Goal: Information Seeking & Learning: Check status

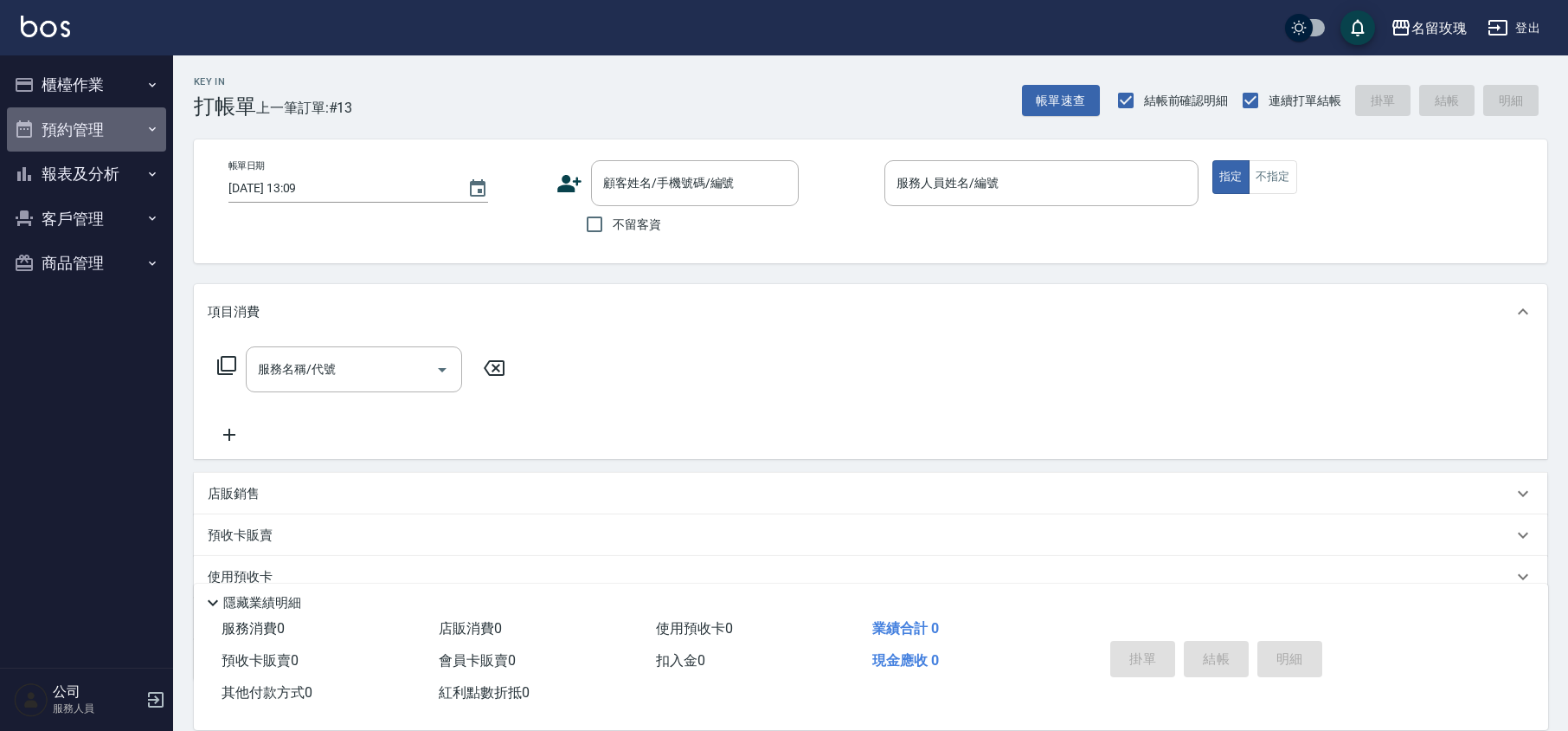
click at [83, 123] on button "預約管理" at bounding box center [86, 130] width 159 height 45
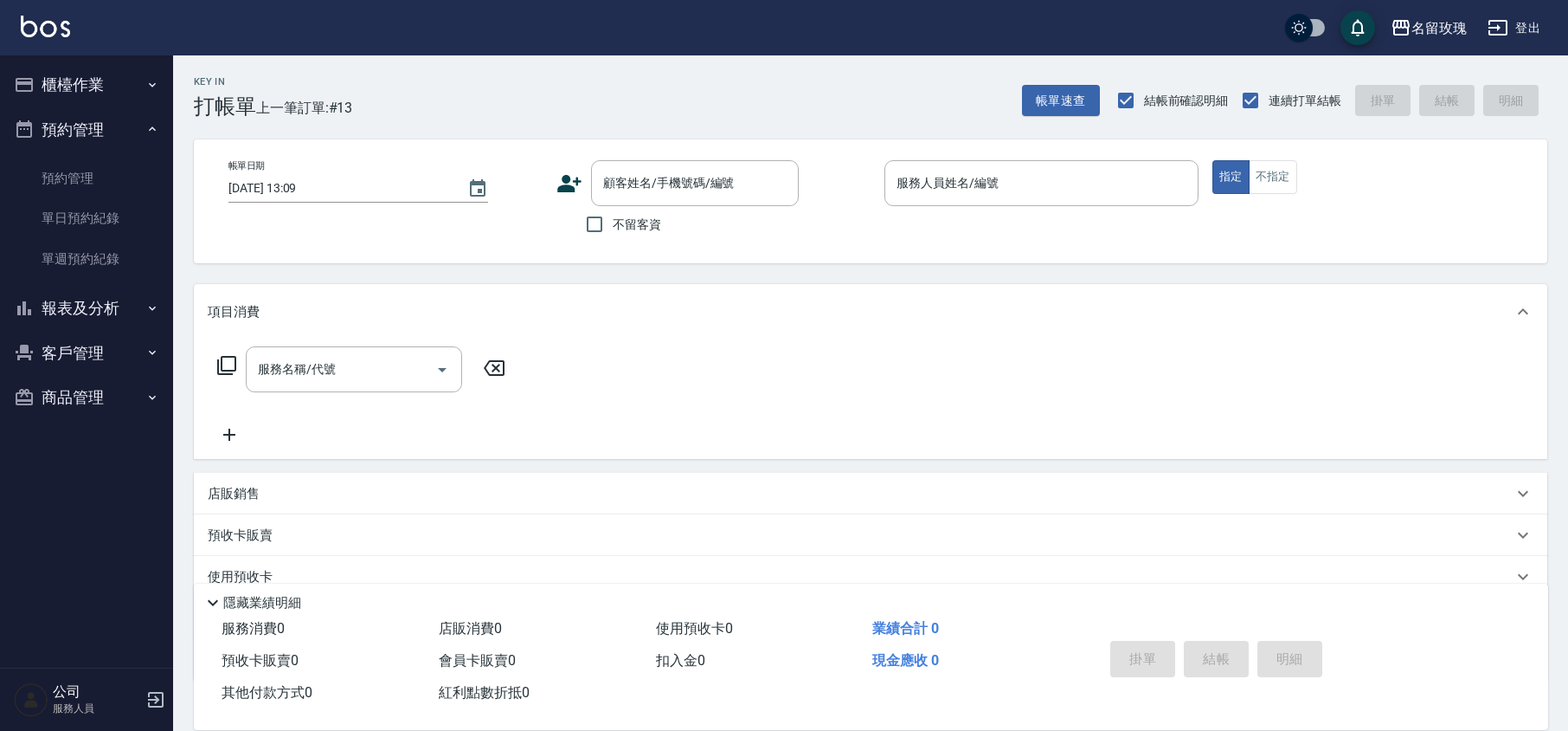
drag, startPoint x: 84, startPoint y: 125, endPoint x: 90, endPoint y: 117, distance: 10.0
click at [84, 125] on button "預約管理" at bounding box center [86, 130] width 159 height 45
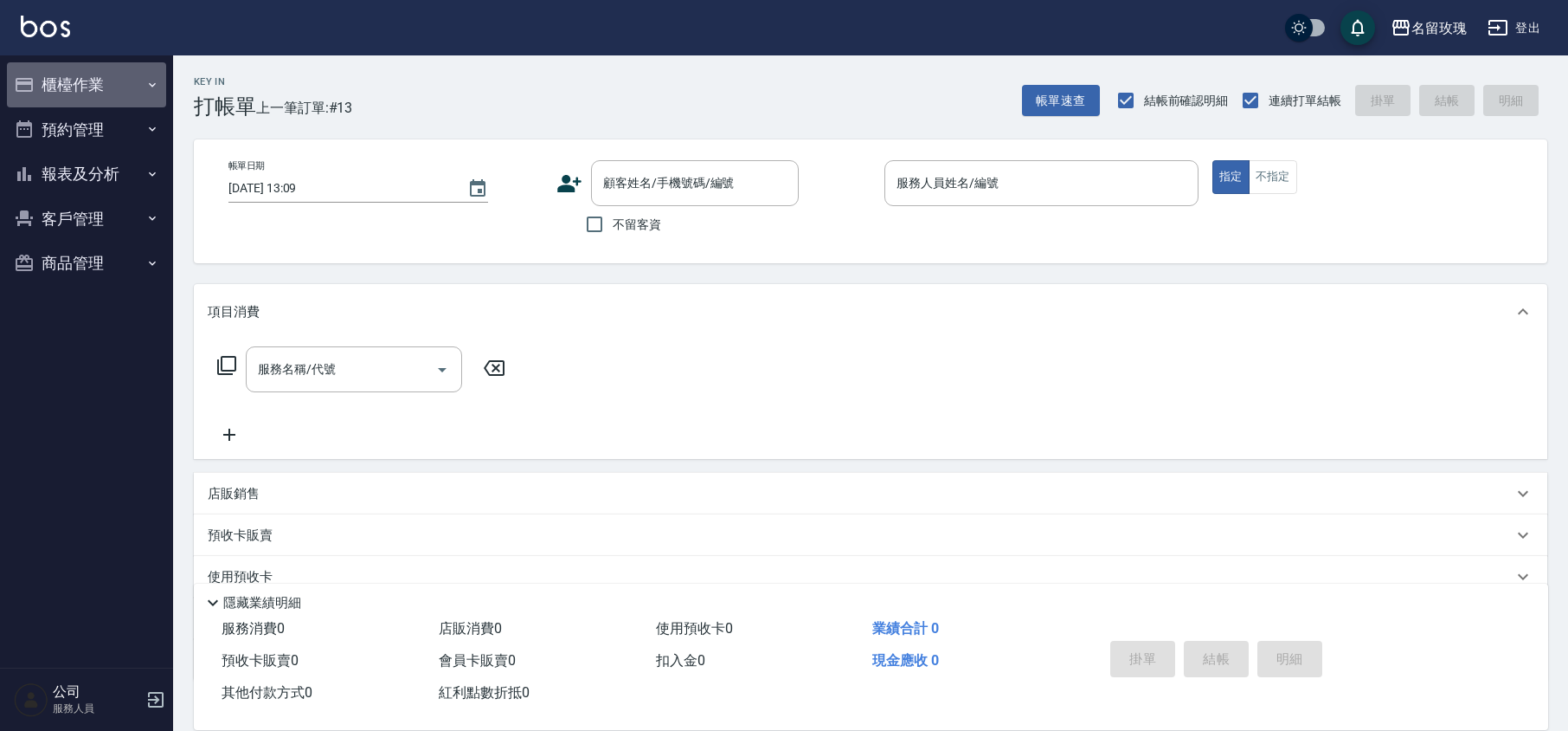
click at [107, 86] on button "櫃檯作業" at bounding box center [86, 85] width 159 height 45
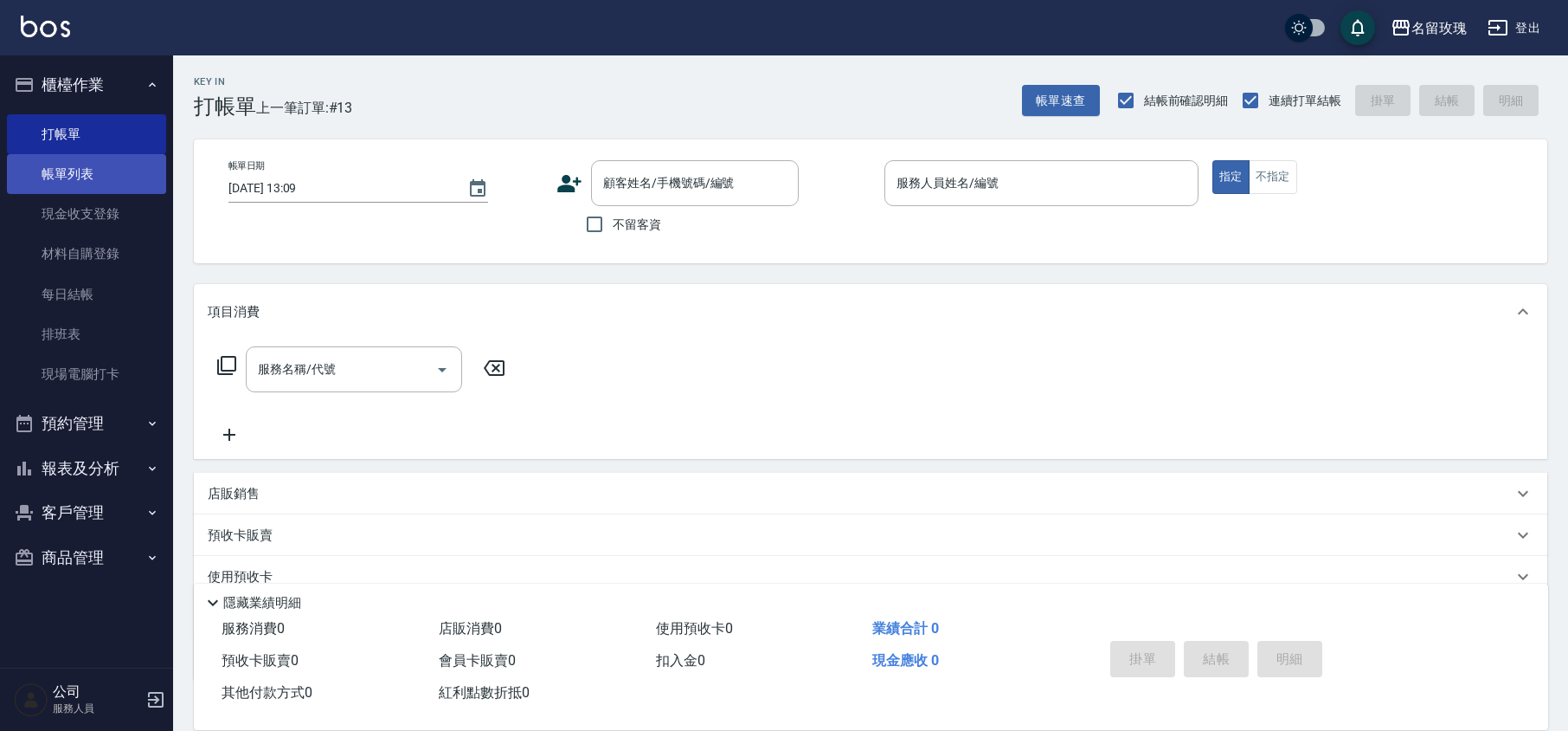
click at [87, 168] on link "帳單列表" at bounding box center [86, 174] width 159 height 40
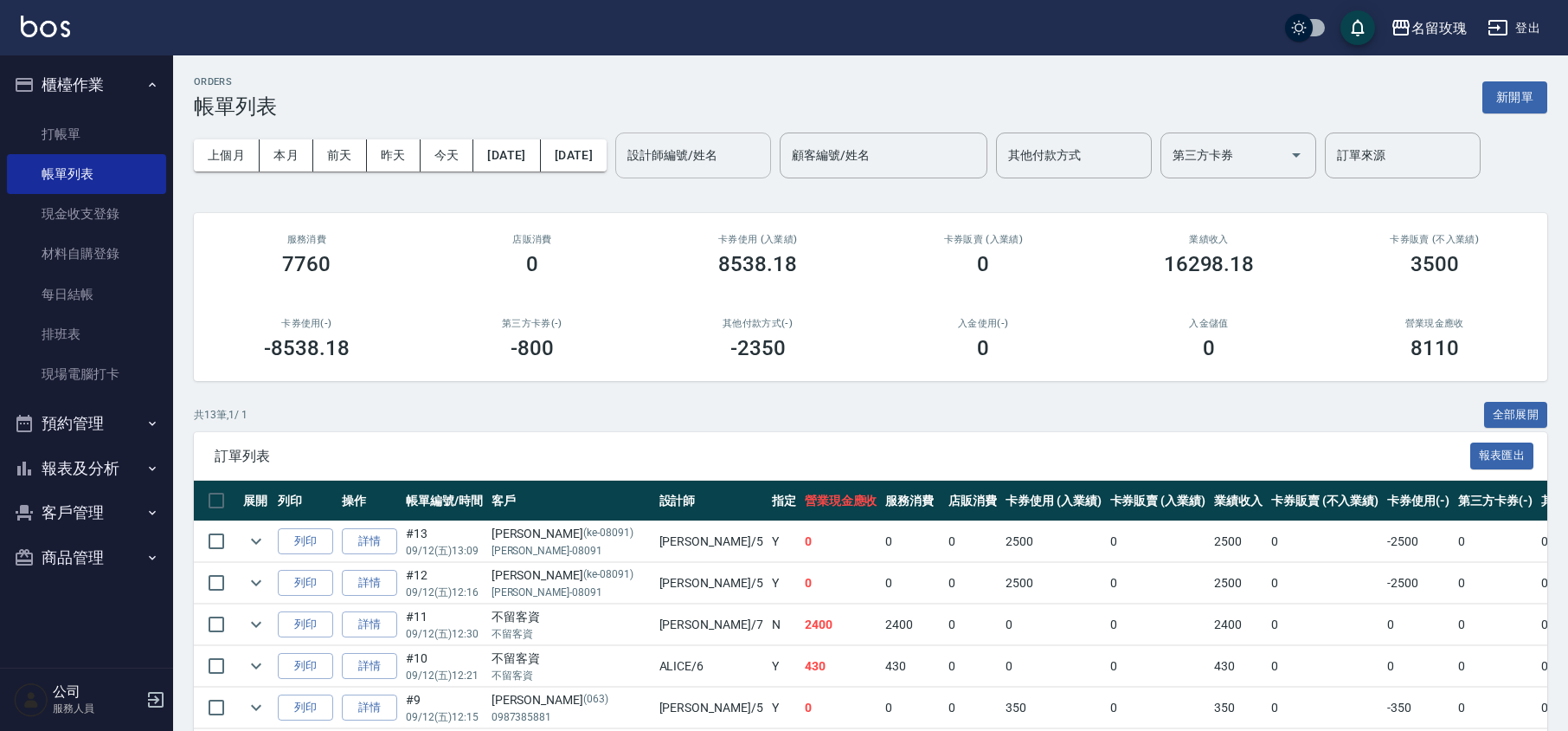
click at [703, 150] on input "設計師編號/姓名" at bounding box center [694, 155] width 140 height 30
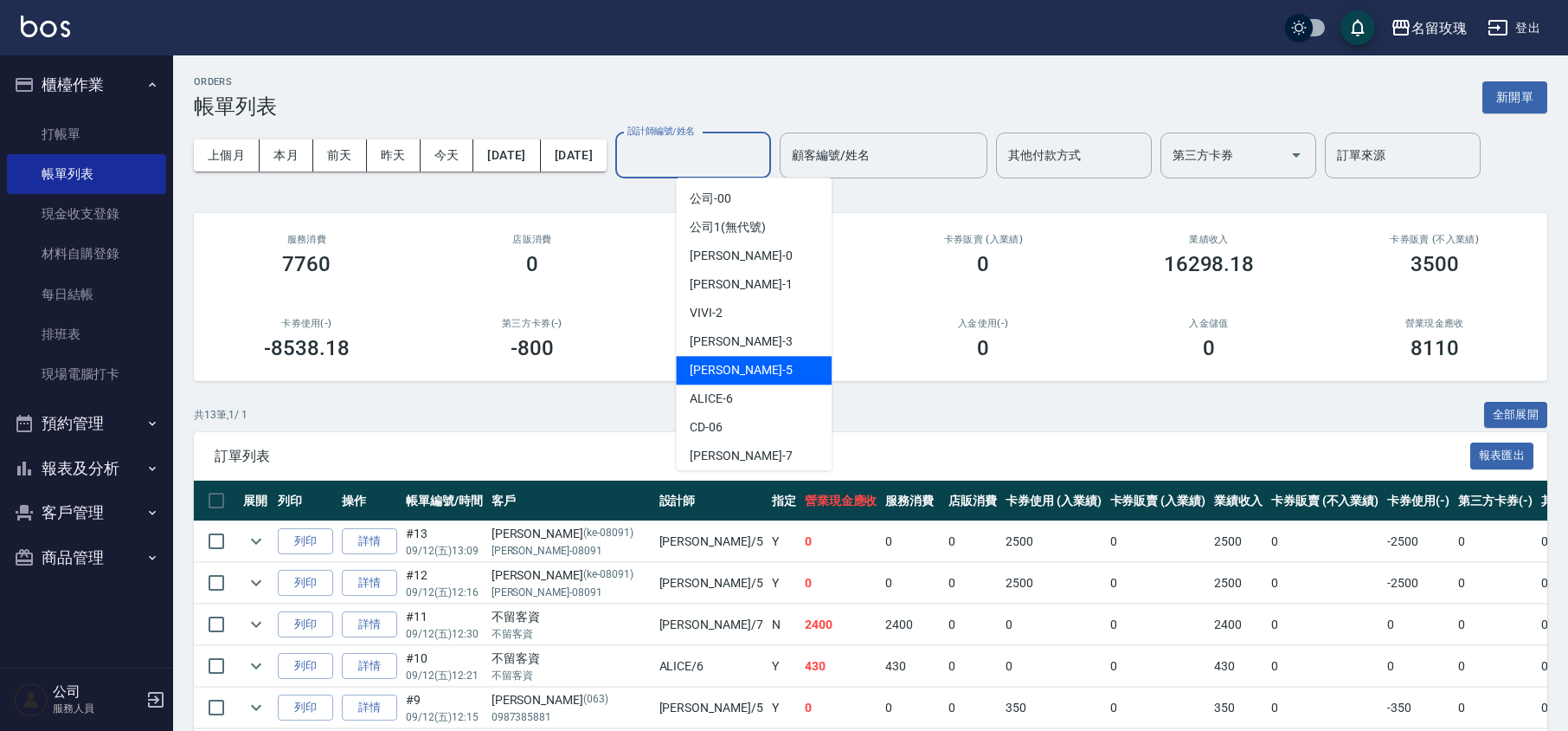
click at [725, 371] on span "[PERSON_NAME] -5" at bounding box center [741, 370] width 102 height 18
type input "[PERSON_NAME]-5"
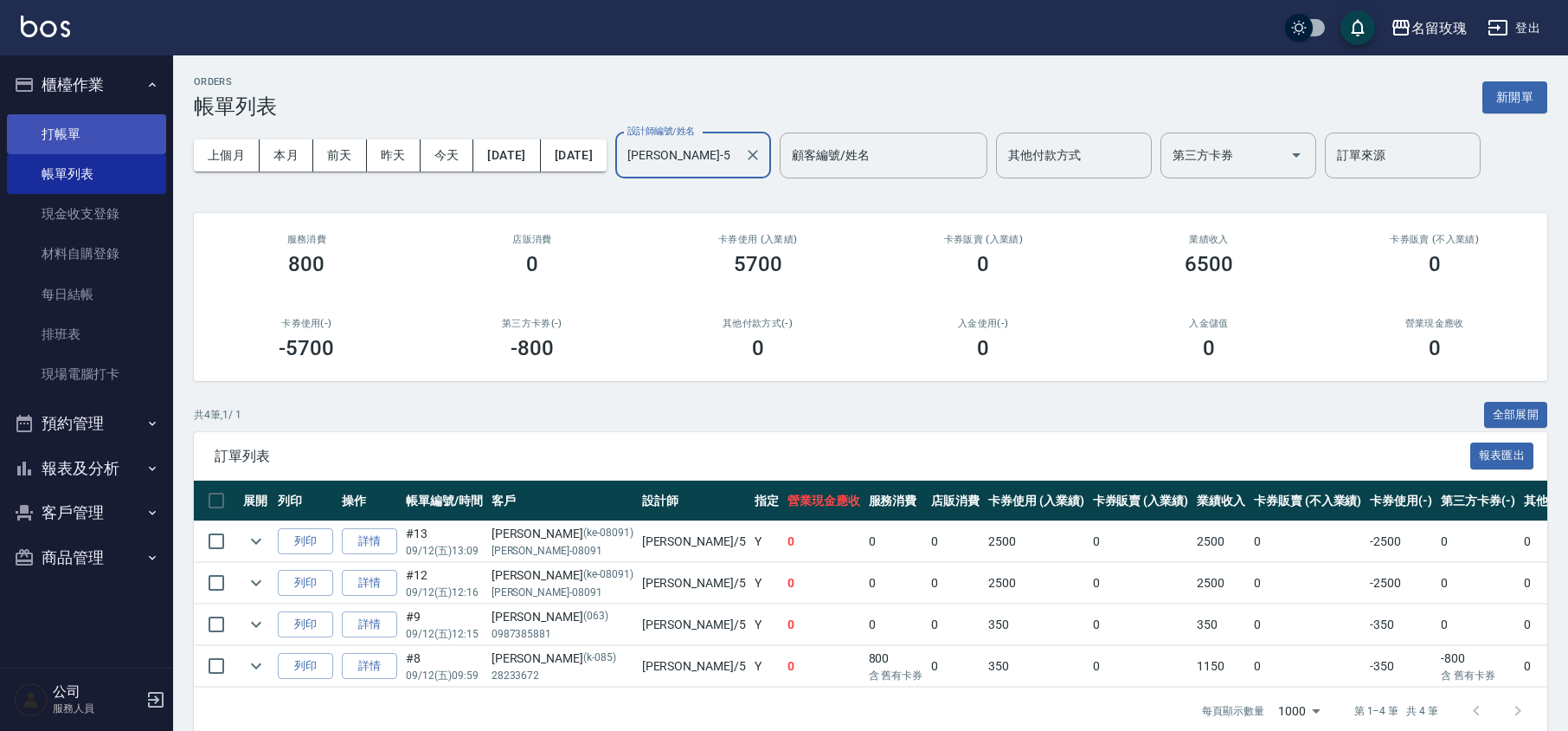
click at [90, 125] on link "打帳單" at bounding box center [86, 135] width 159 height 40
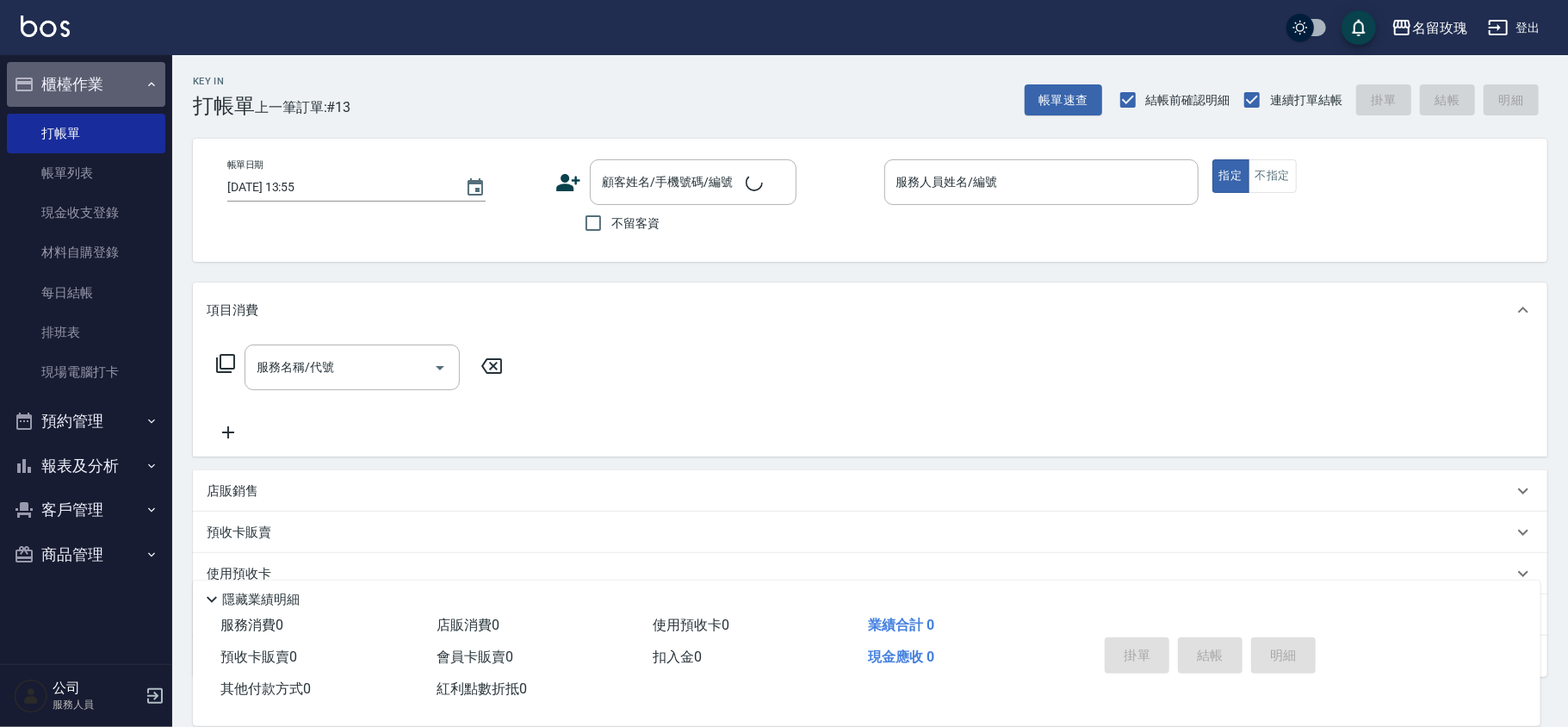
click at [112, 72] on button "櫃檯作業" at bounding box center [86, 85] width 158 height 45
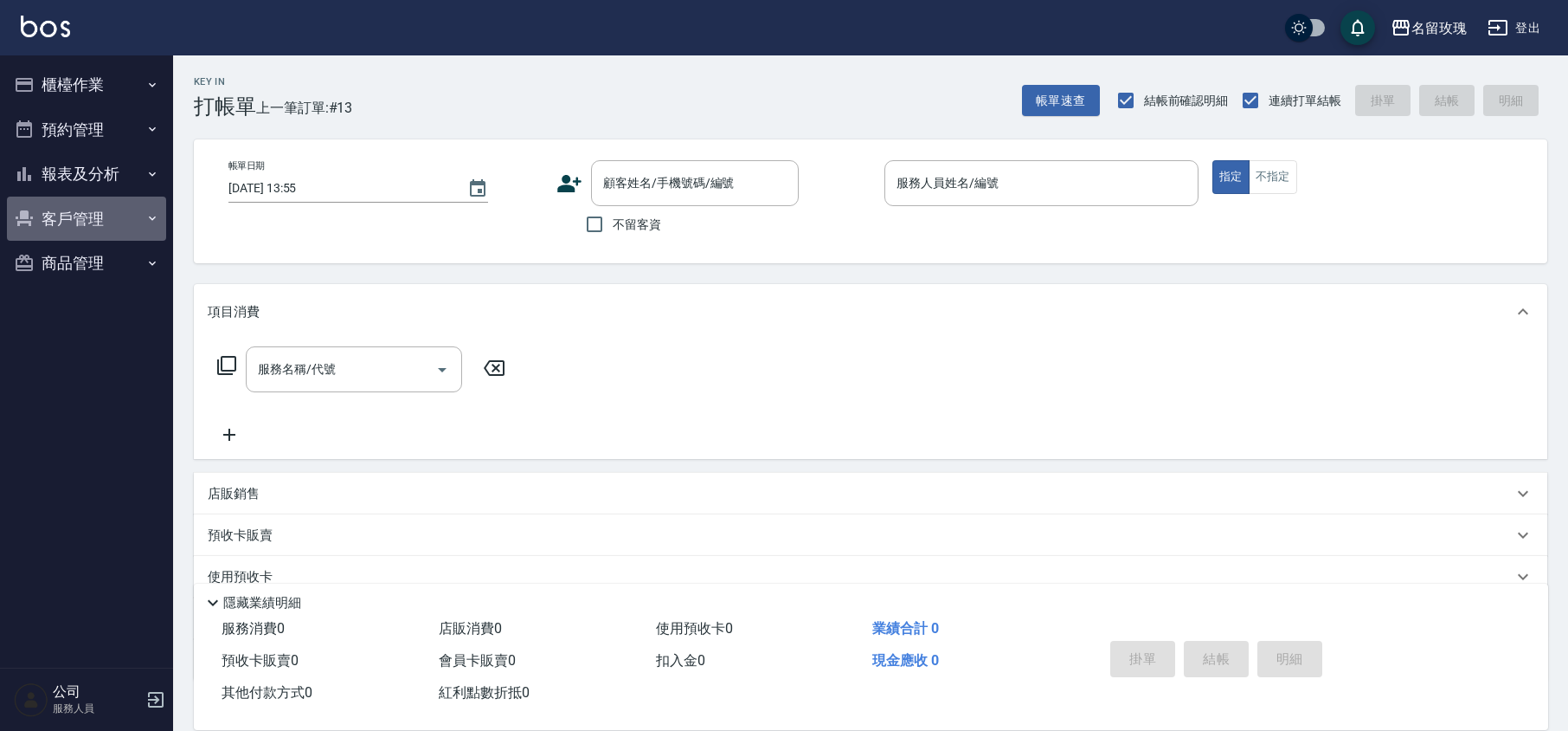
click at [104, 205] on button "客戶管理" at bounding box center [86, 219] width 159 height 45
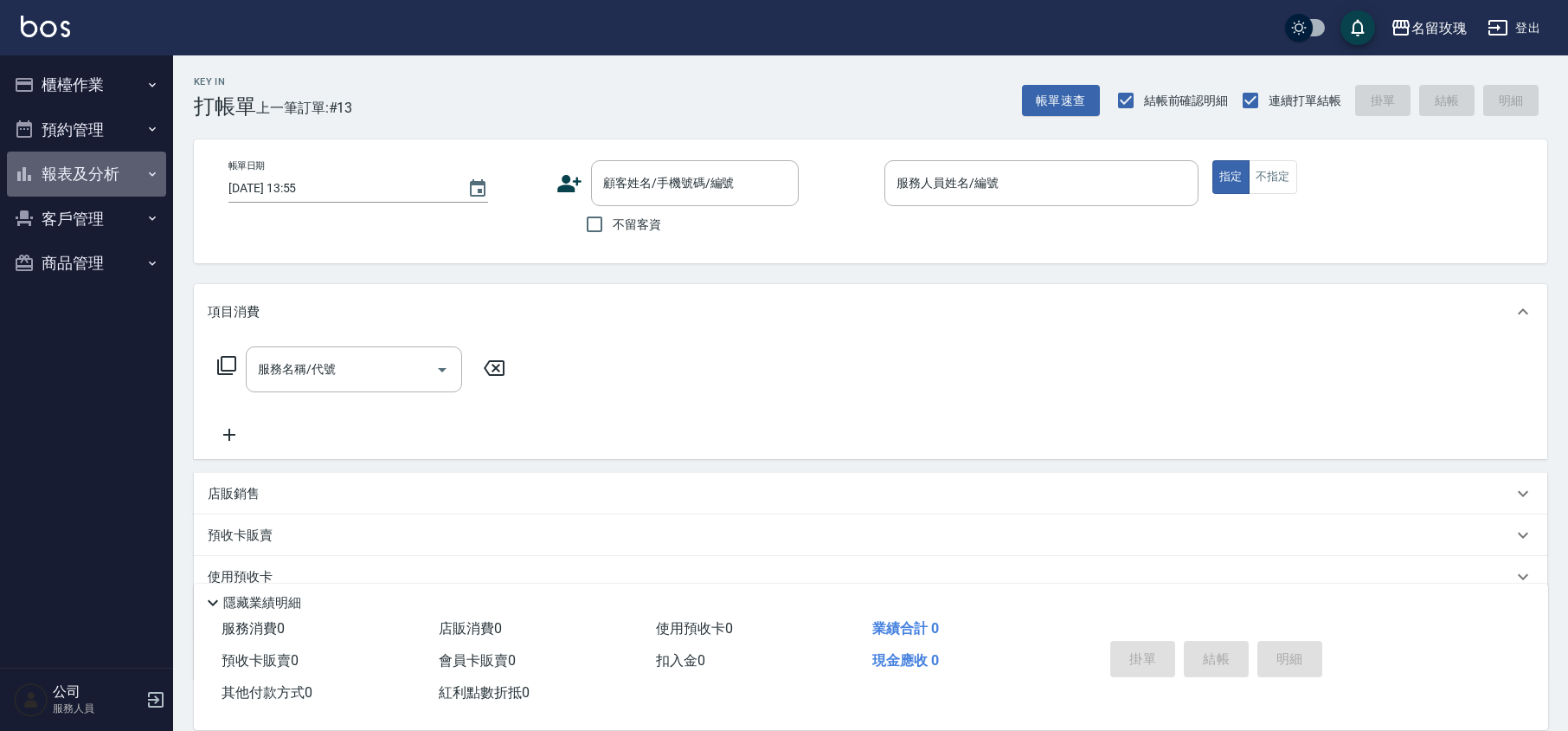
click at [92, 154] on button "報表及分析" at bounding box center [86, 175] width 159 height 45
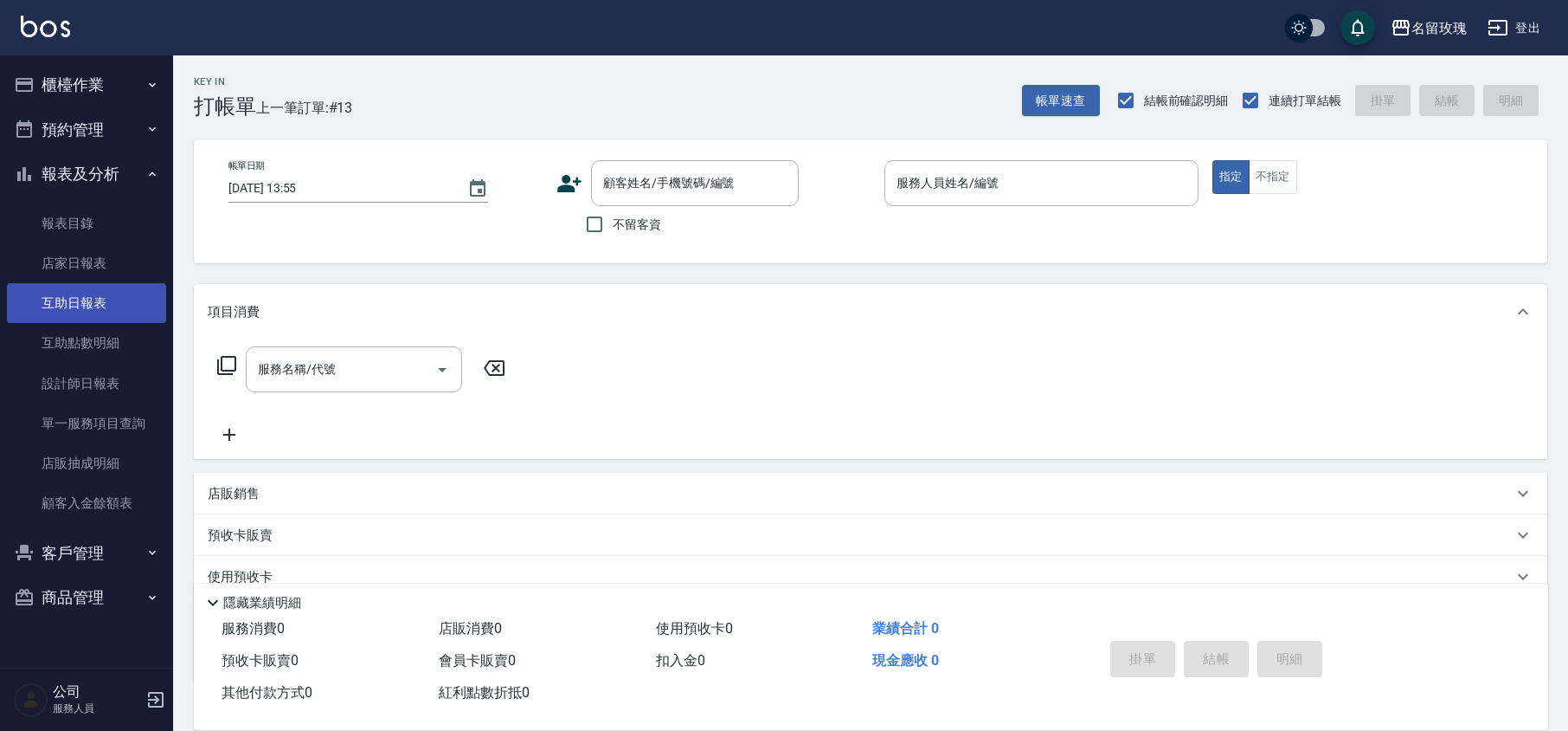
click at [112, 291] on link "互助日報表" at bounding box center [86, 303] width 159 height 40
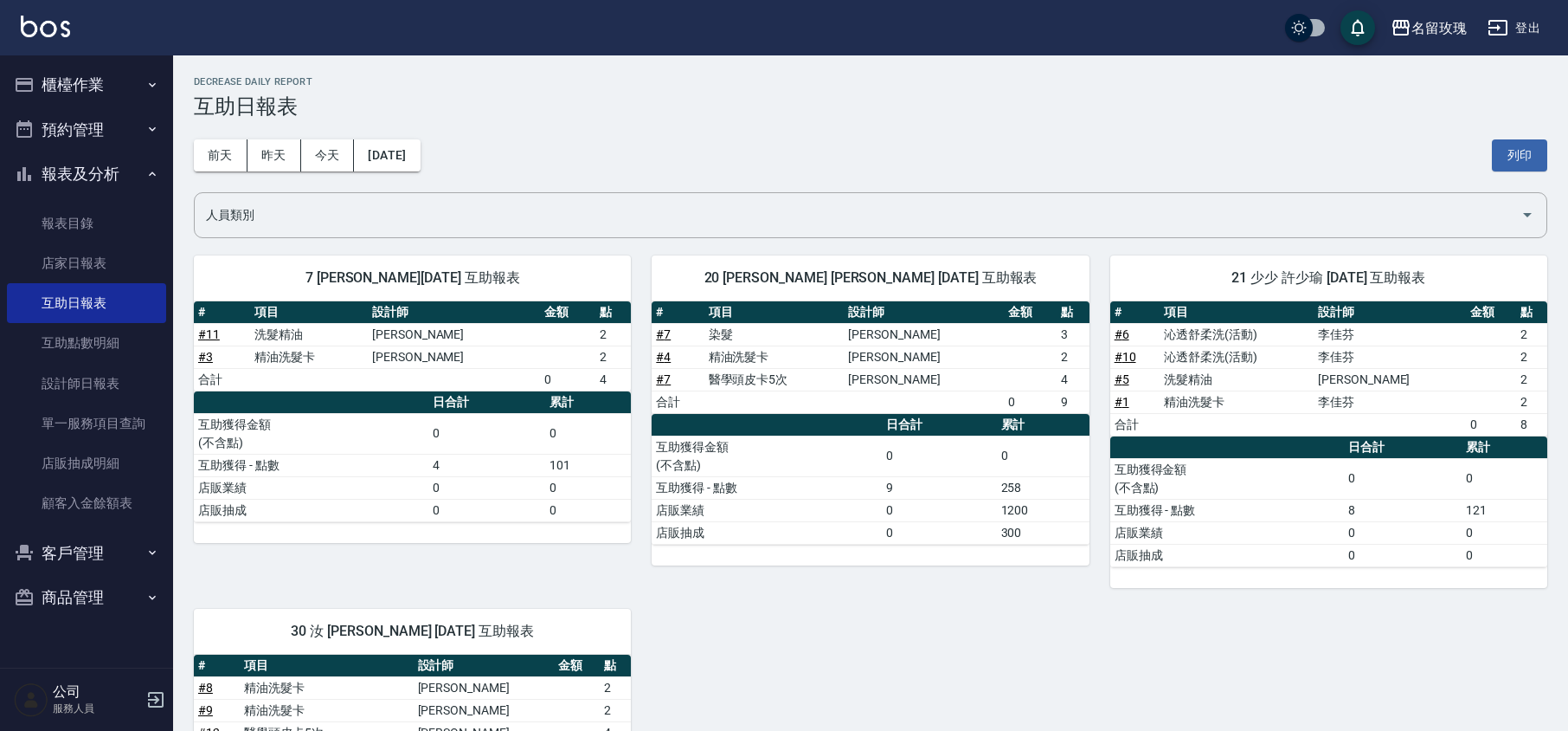
click at [564, 151] on div "[DATE] [DATE] [DATE] [DATE] 列印" at bounding box center [870, 155] width 1353 height 74
click at [266, 154] on button "昨天" at bounding box center [274, 155] width 54 height 32
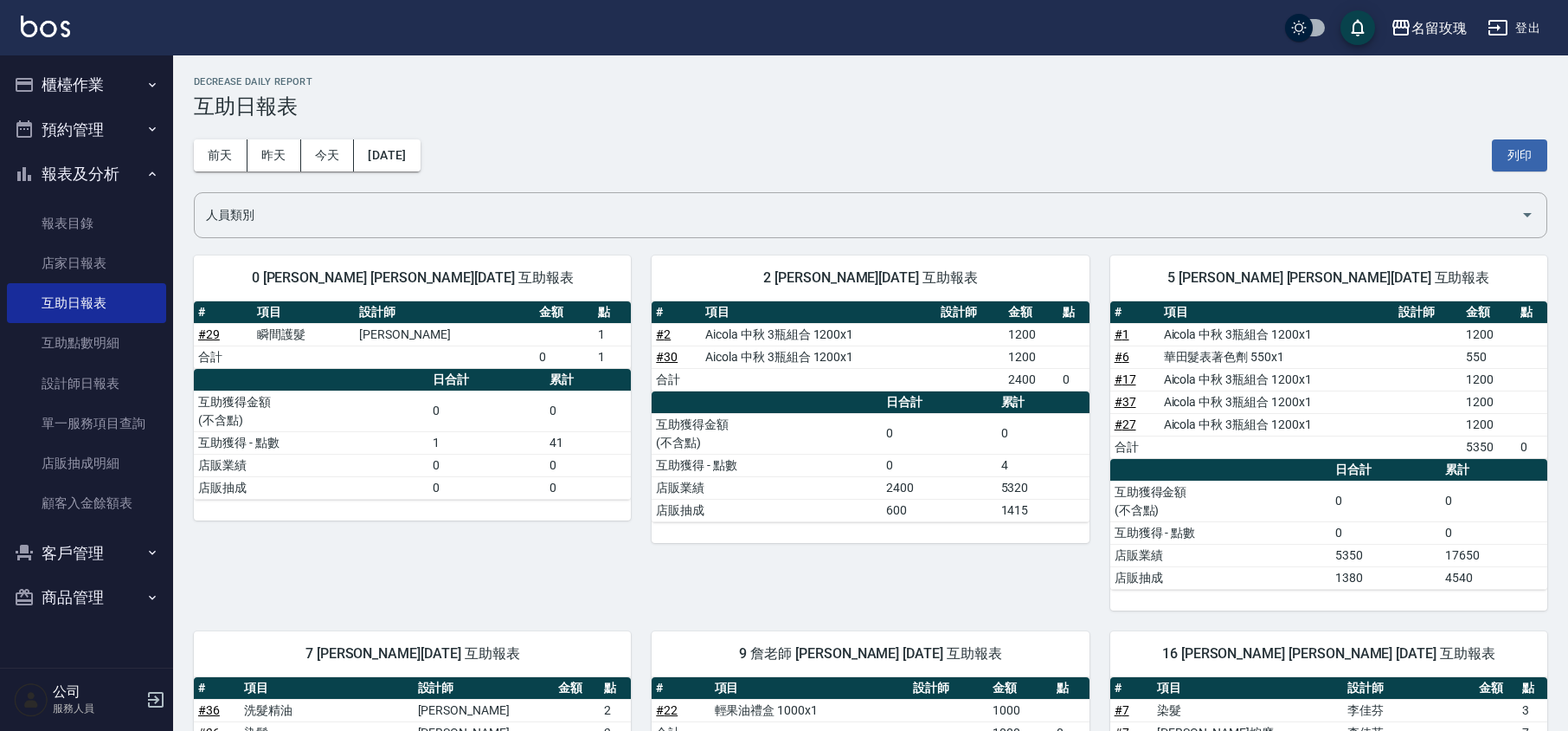
click at [808, 178] on div "[DATE] [DATE] [DATE] [DATE] 列印" at bounding box center [870, 155] width 1353 height 74
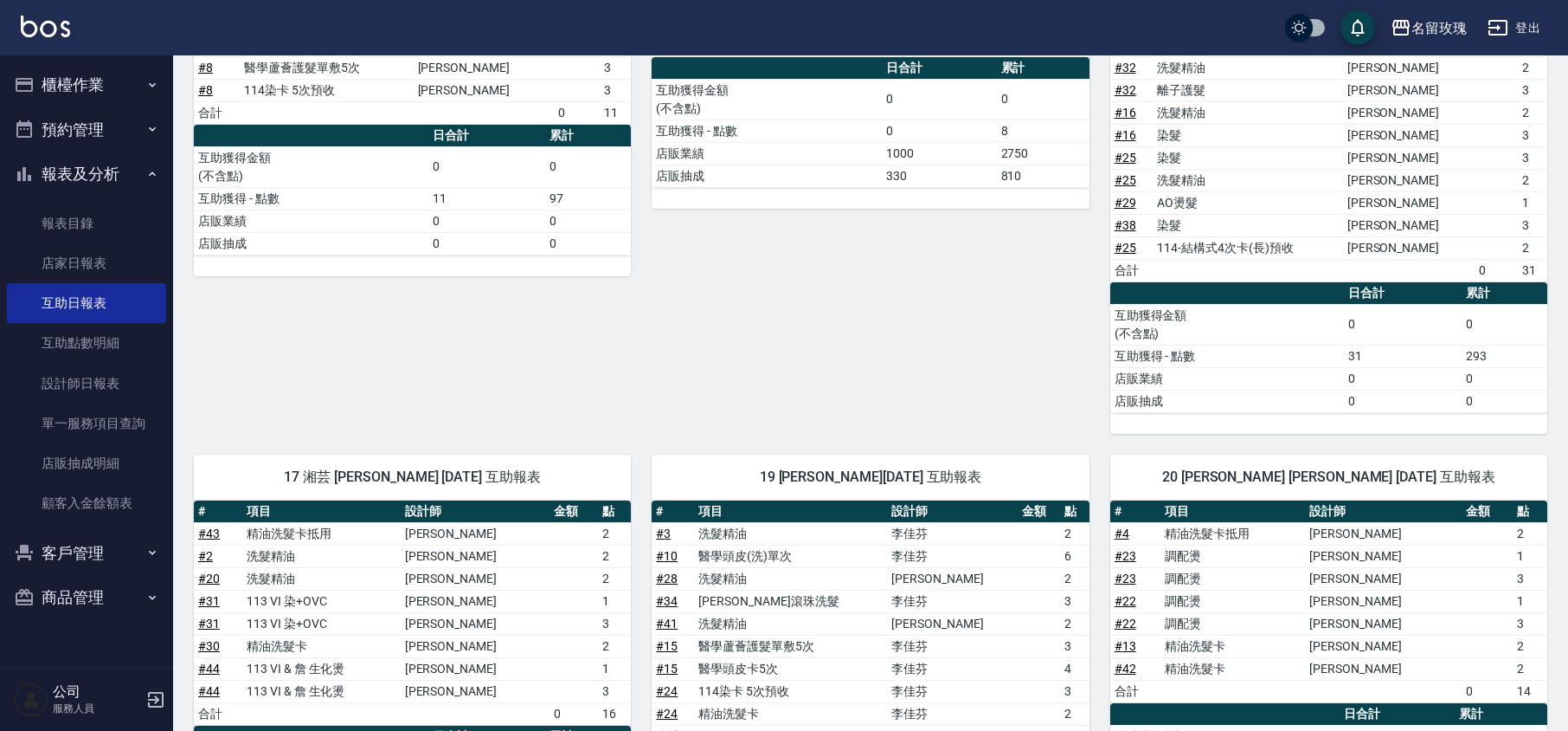
scroll to position [807, 0]
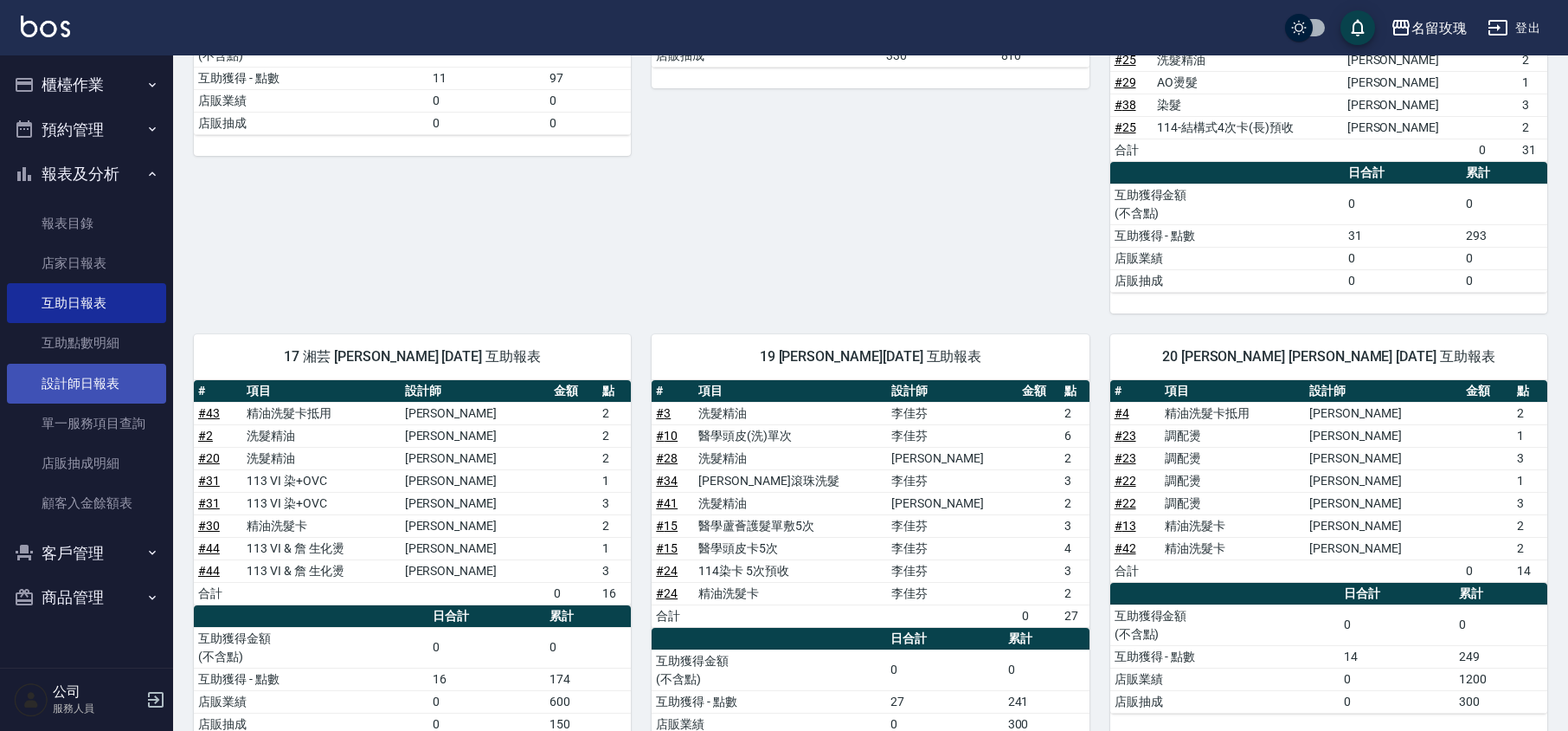
click at [123, 369] on link "設計師日報表" at bounding box center [86, 384] width 159 height 40
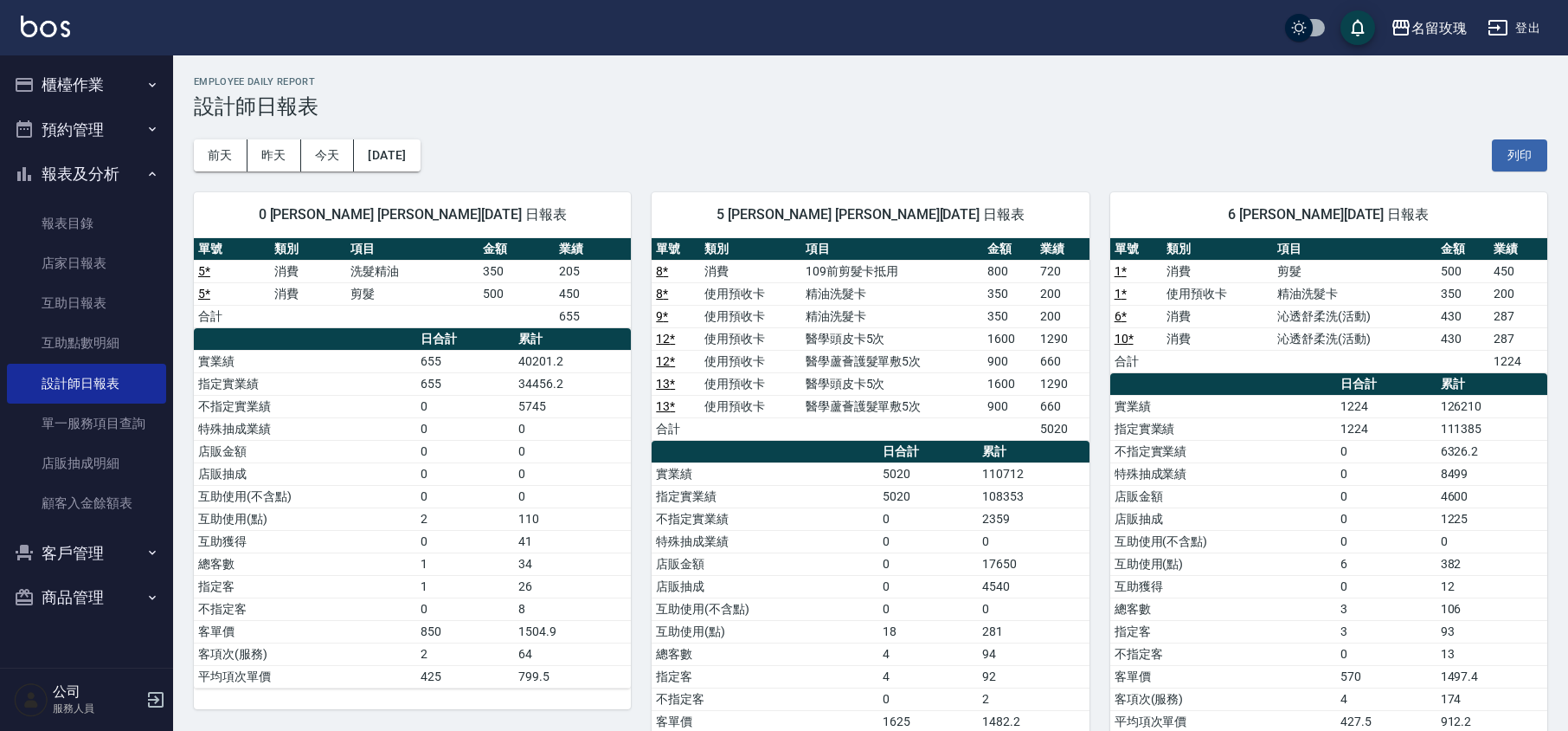
click at [634, 125] on div "[DATE] [DATE] [DATE] [DATE] 列印" at bounding box center [870, 155] width 1353 height 74
click at [272, 154] on button "昨天" at bounding box center [274, 155] width 54 height 32
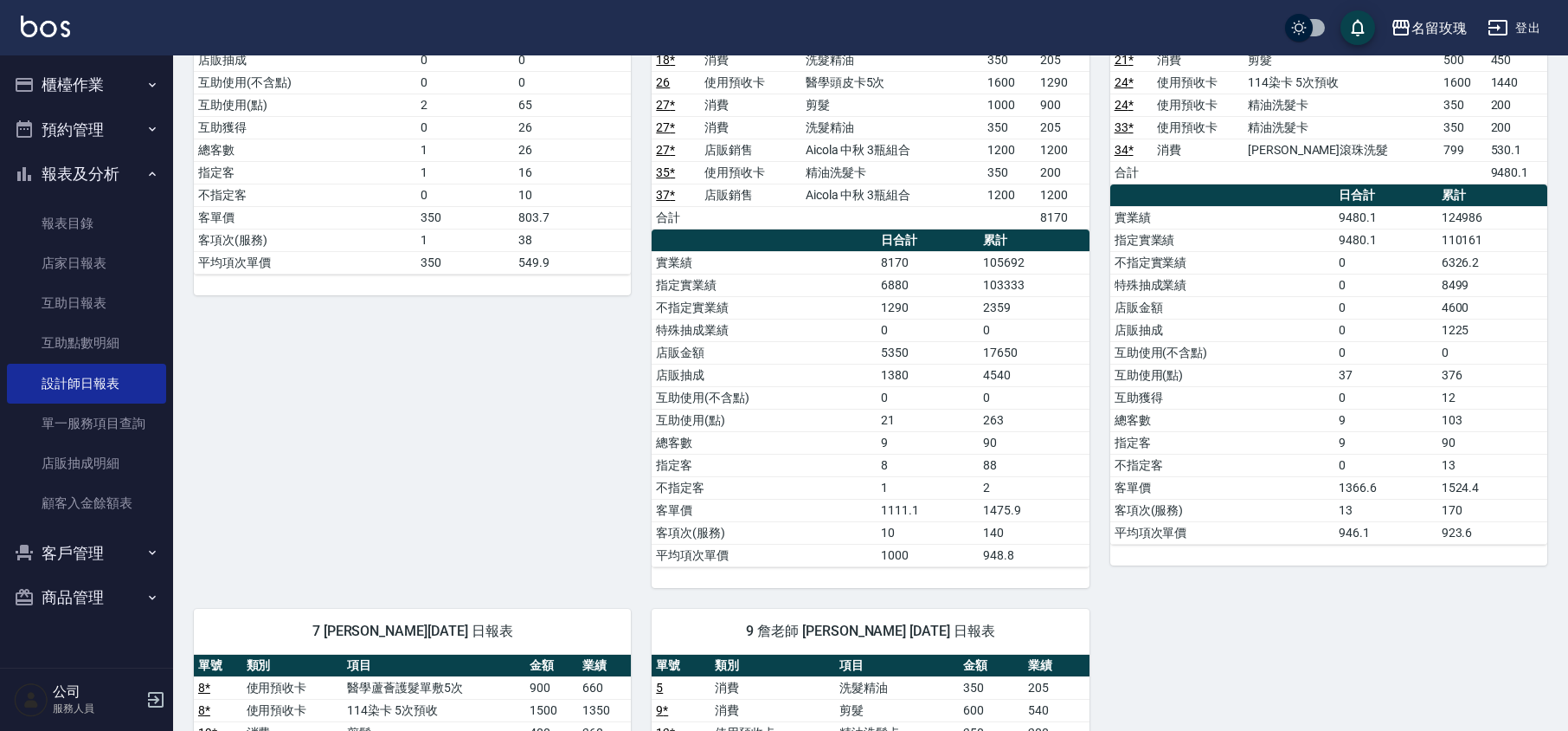
scroll to position [1729, 0]
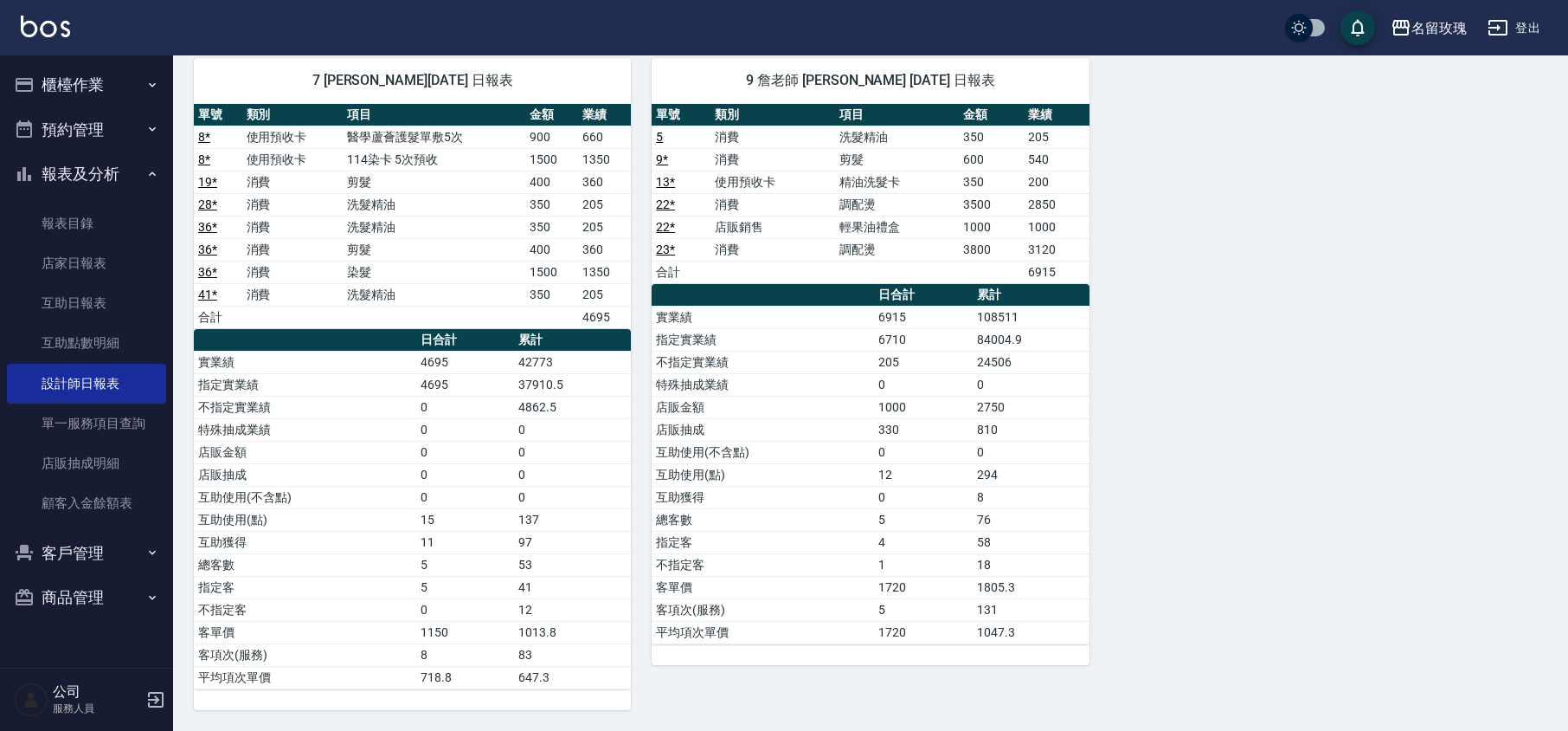
click at [81, 181] on button "報表及分析" at bounding box center [86, 175] width 159 height 45
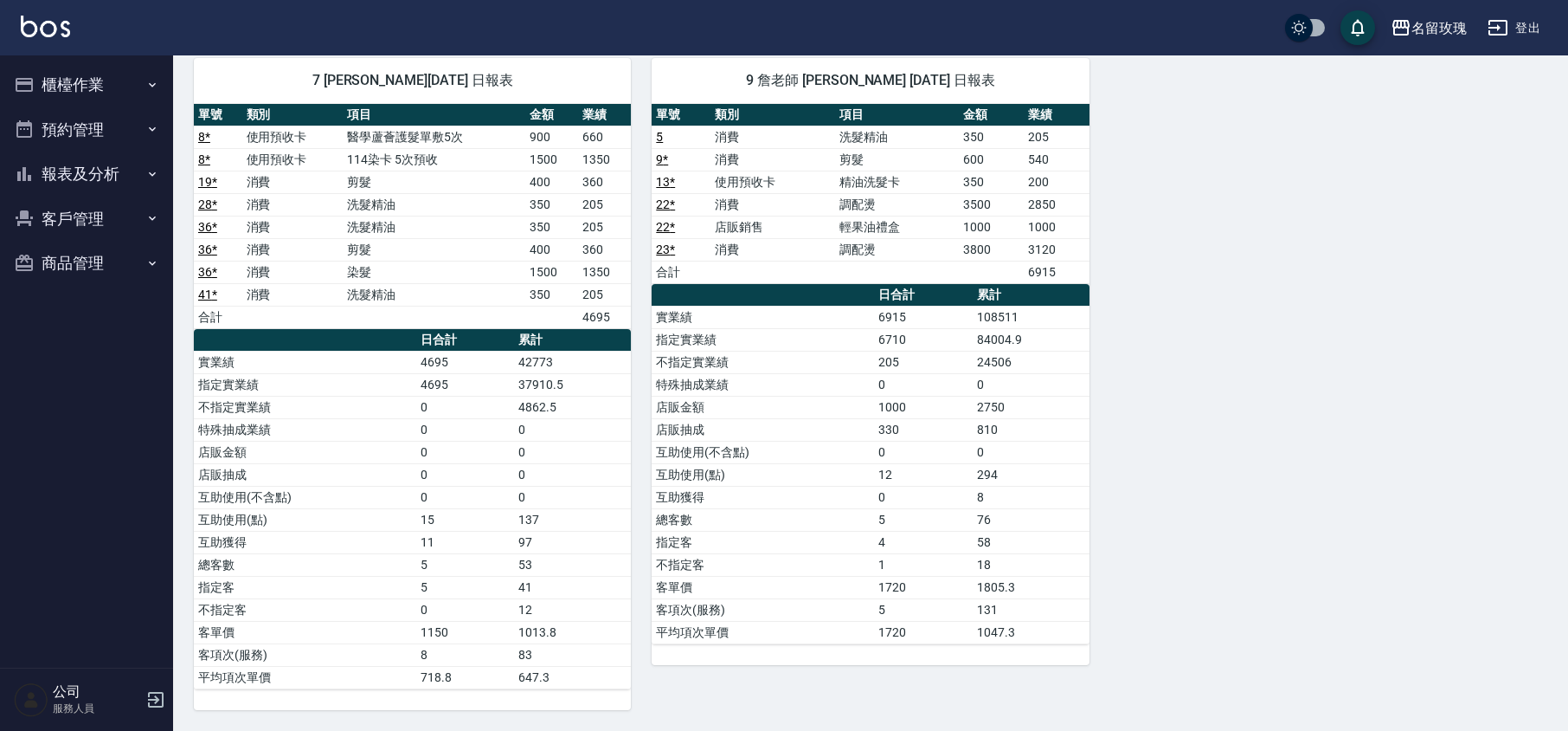
click at [69, 88] on button "櫃檯作業" at bounding box center [86, 85] width 159 height 45
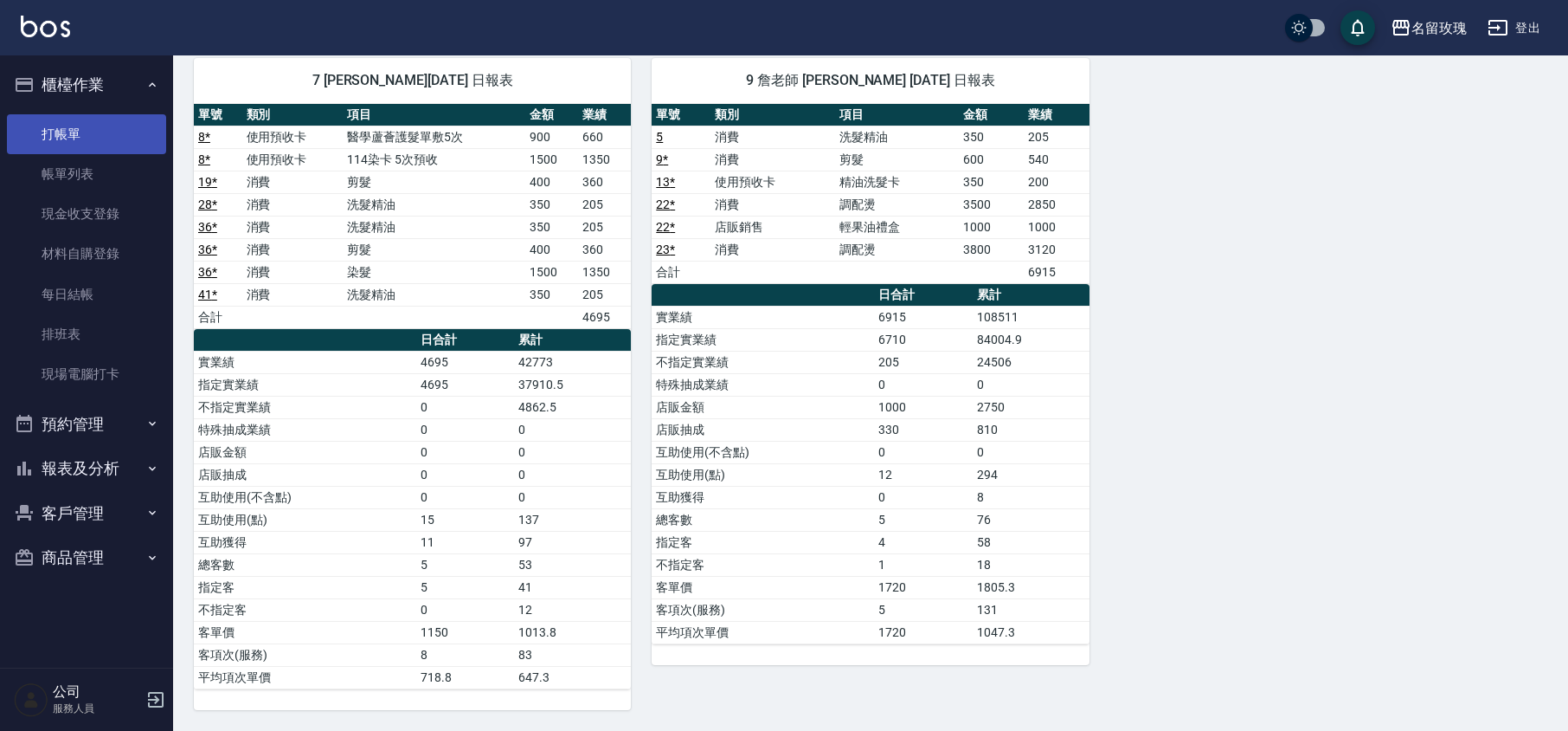
click at [61, 115] on link "打帳單" at bounding box center [86, 135] width 159 height 40
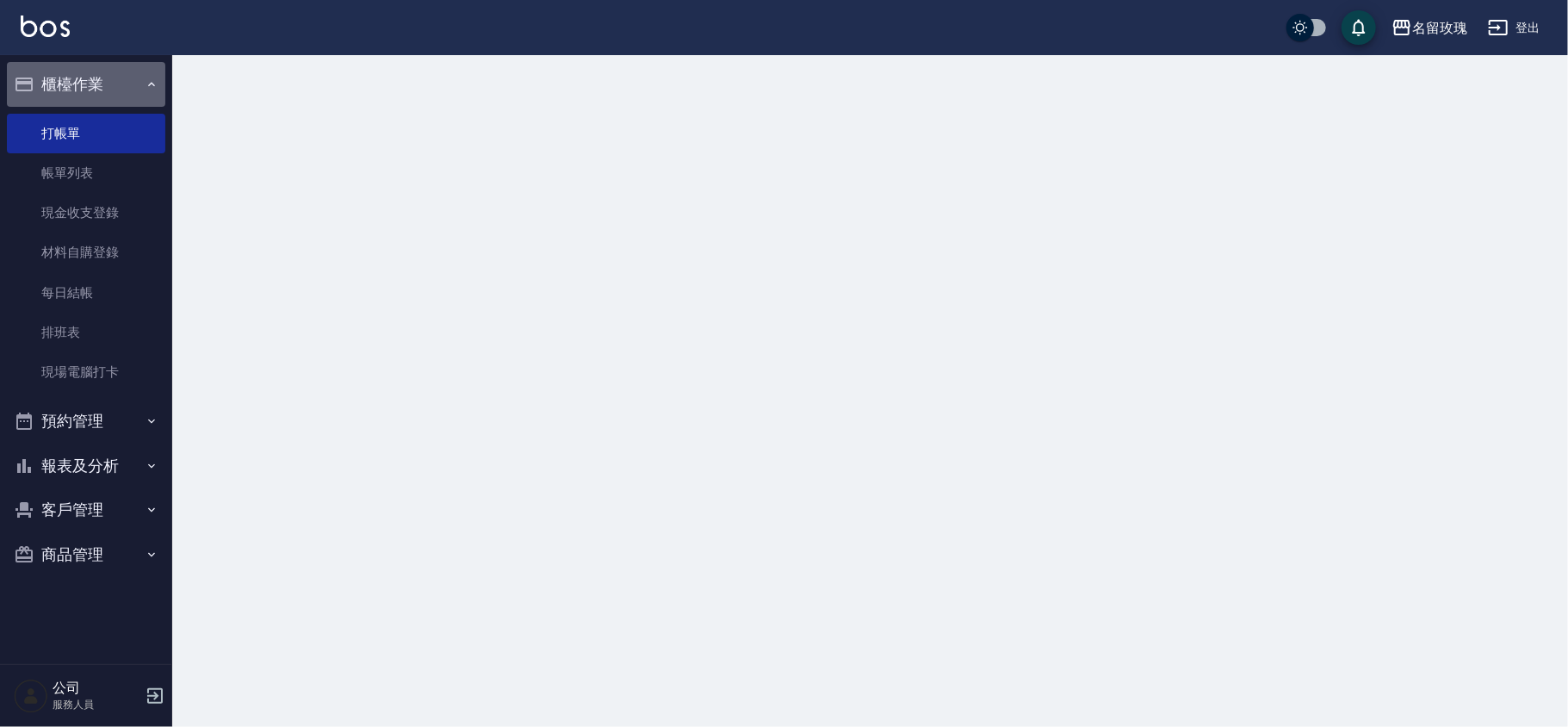
click at [82, 80] on button "櫃檯作業" at bounding box center [86, 85] width 158 height 45
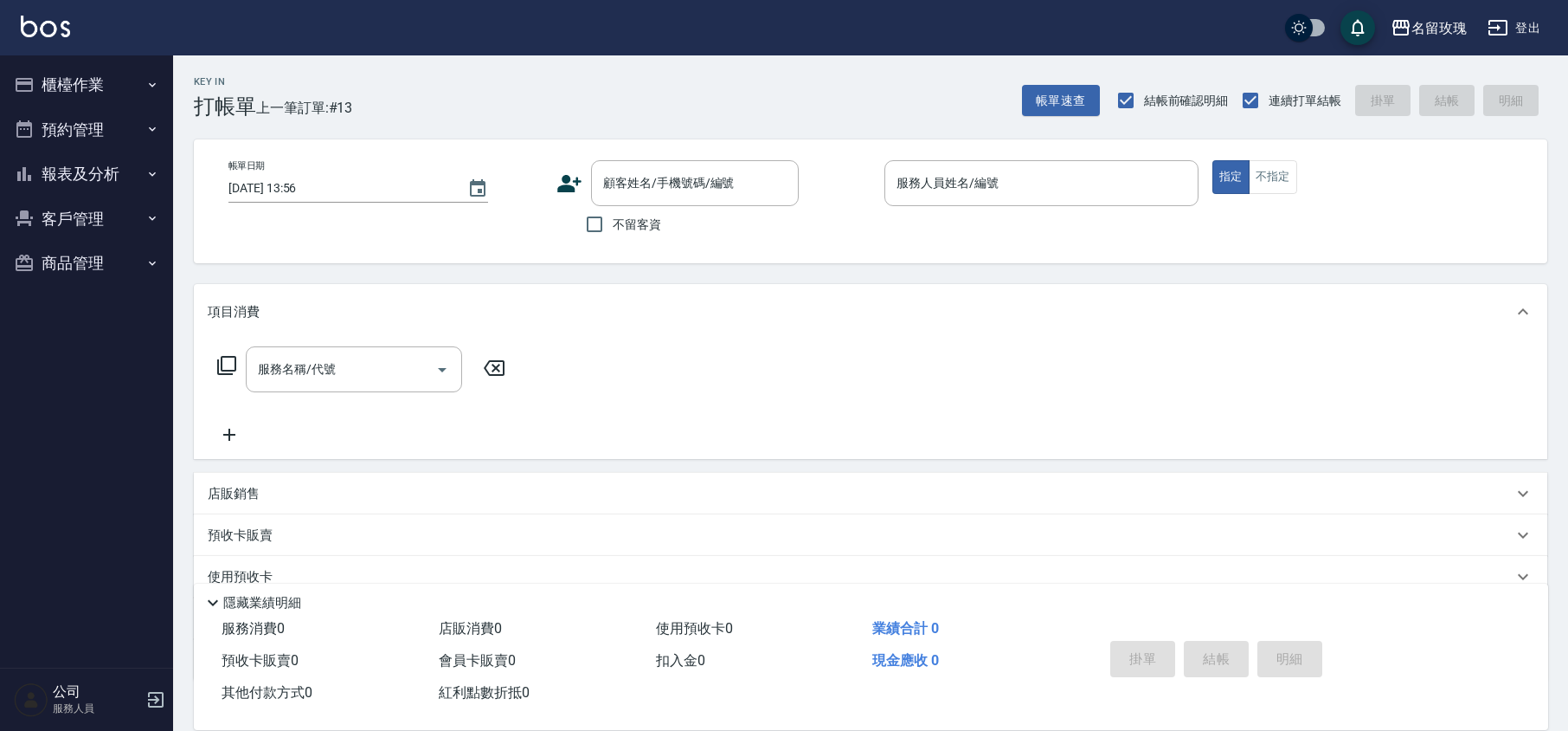
click at [583, 90] on div "Key In 打帳單 上一筆訂單:#13 帳單速查 結帳前確認明細 連續打單結帳 掛單 結帳 明細" at bounding box center [860, 87] width 1374 height 64
